Goal: Task Accomplishment & Management: Use online tool/utility

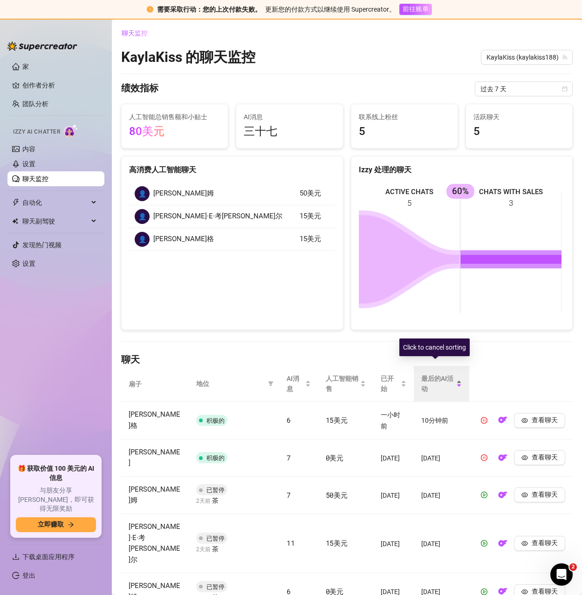
scroll to position [42, 0]
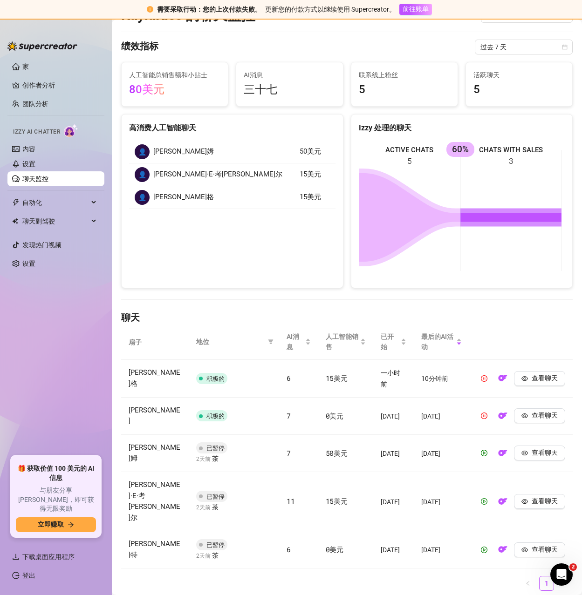
click at [48, 178] on link "聊天监控" at bounding box center [35, 178] width 26 height 7
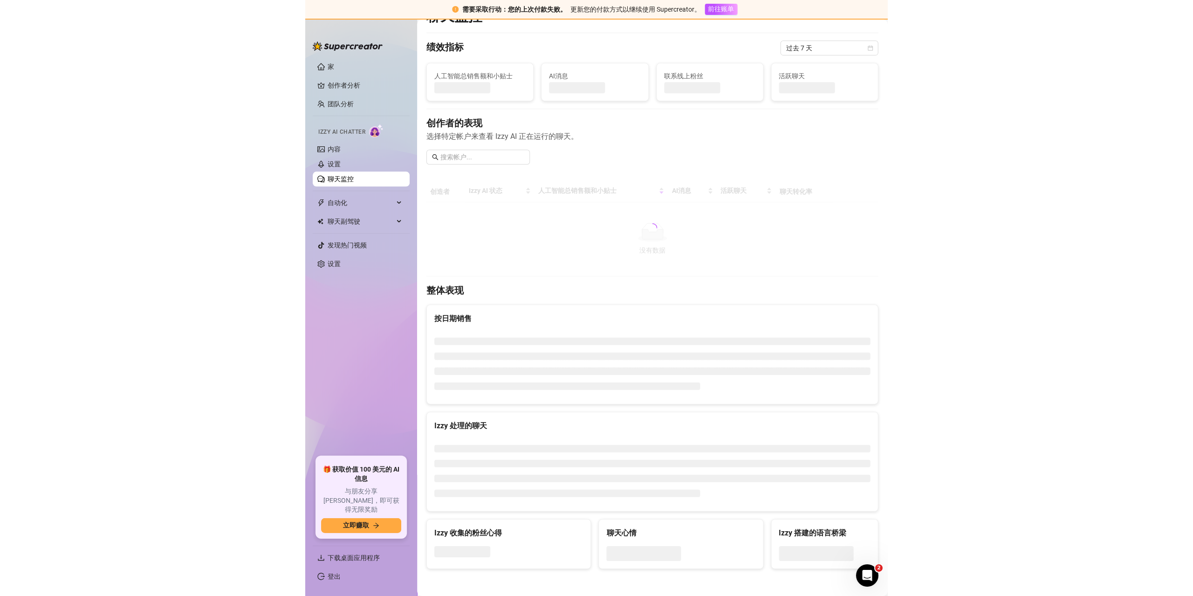
scroll to position [42, 0]
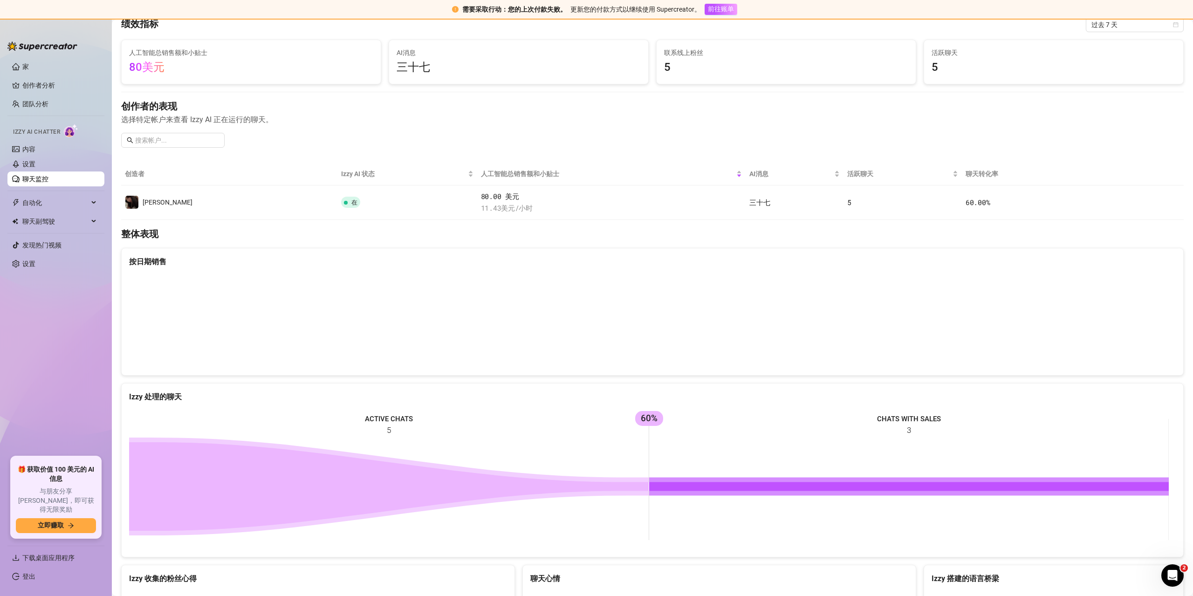
click at [37, 176] on link "聊天监控" at bounding box center [35, 178] width 26 height 7
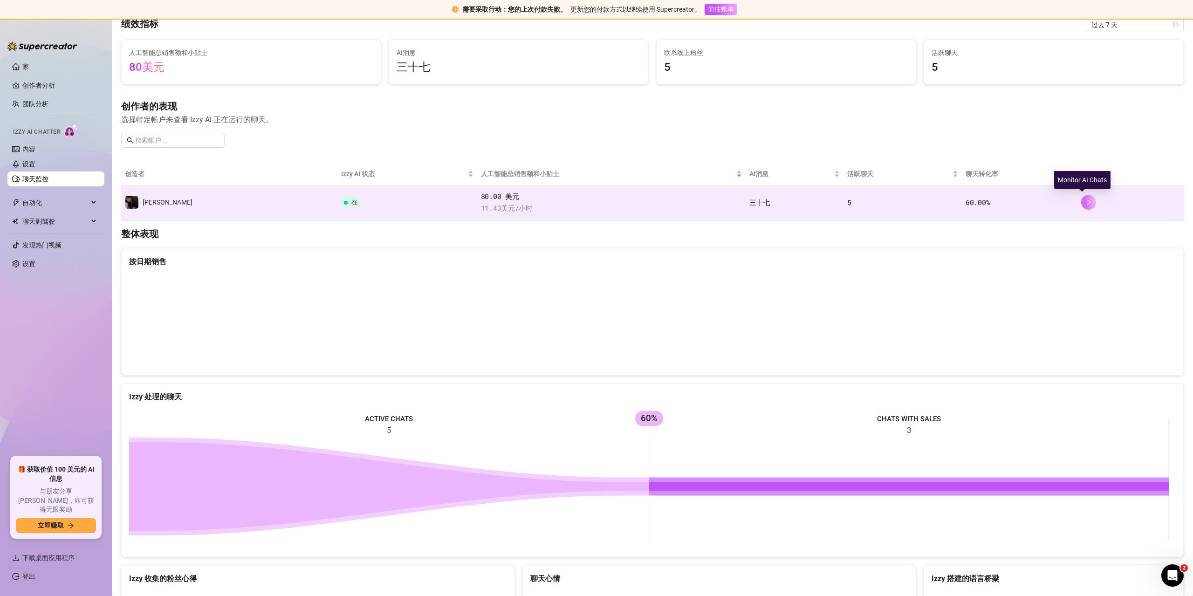
click at [581, 204] on button "button" at bounding box center [1088, 202] width 15 height 15
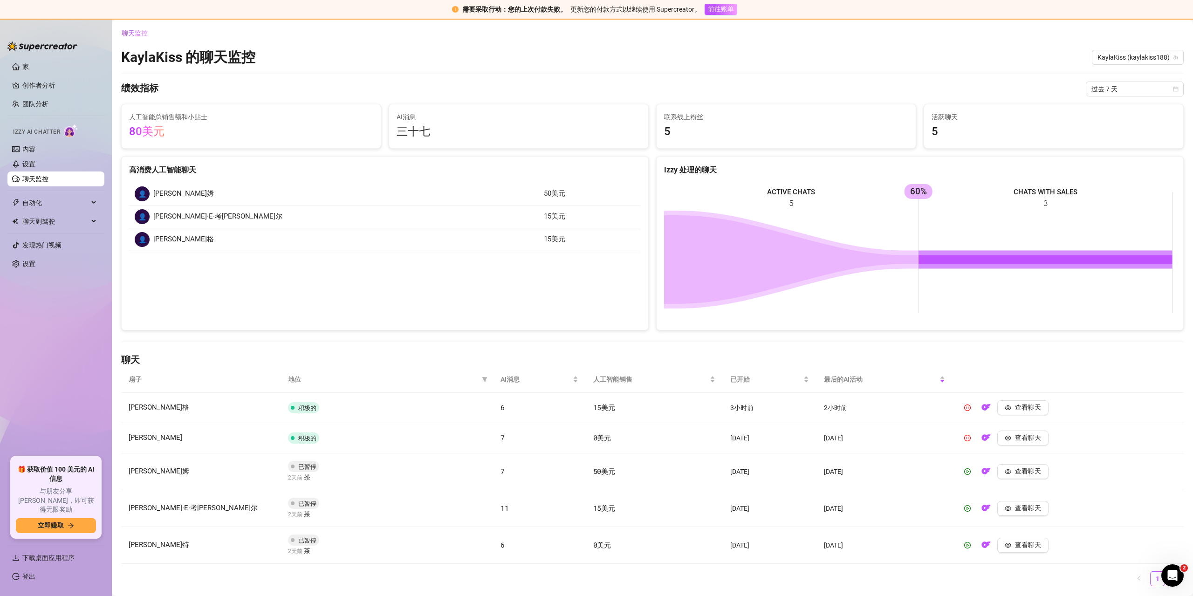
click at [33, 175] on link "聊天监控" at bounding box center [35, 178] width 26 height 7
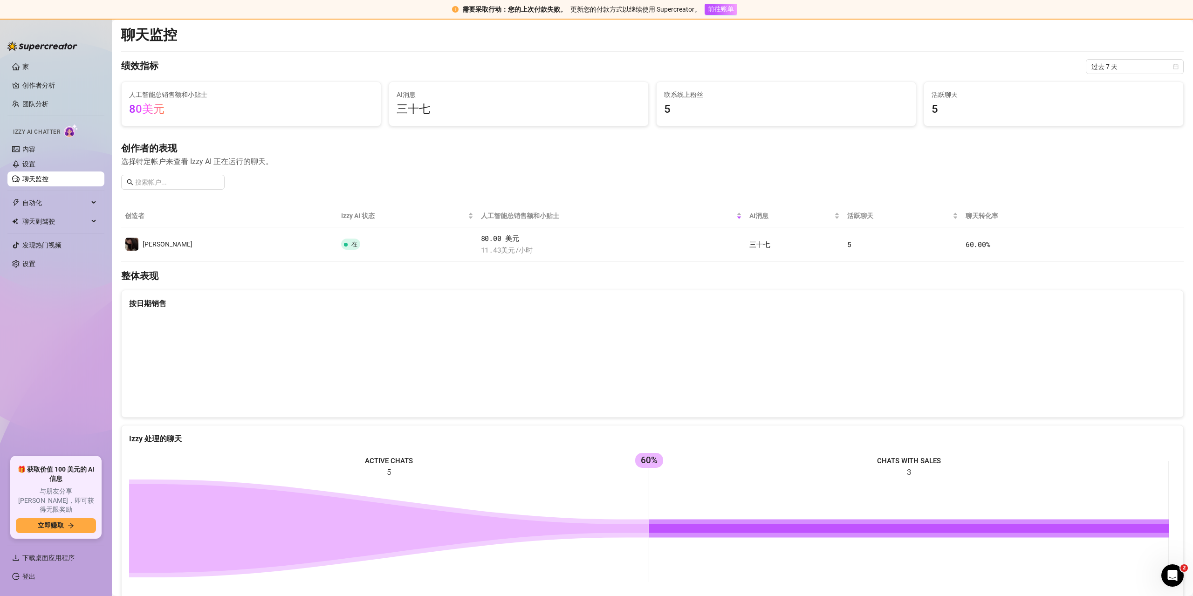
click at [581, 385] on canvas at bounding box center [648, 362] width 1039 height 93
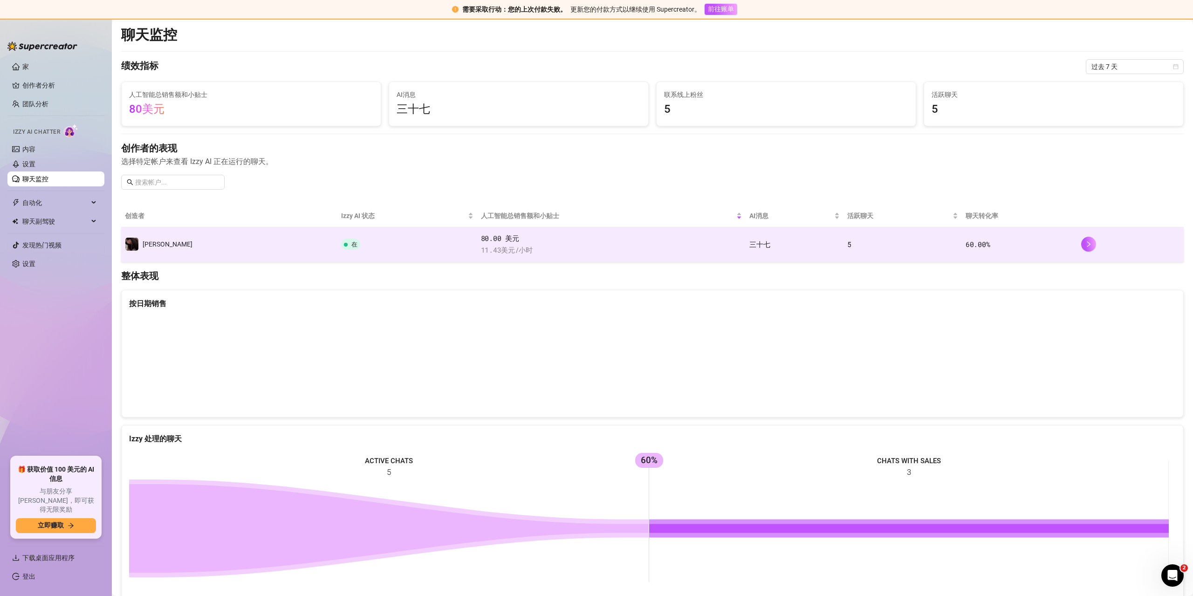
click at [337, 250] on td "在" at bounding box center [407, 244] width 140 height 34
